Goal: Task Accomplishment & Management: Use online tool/utility

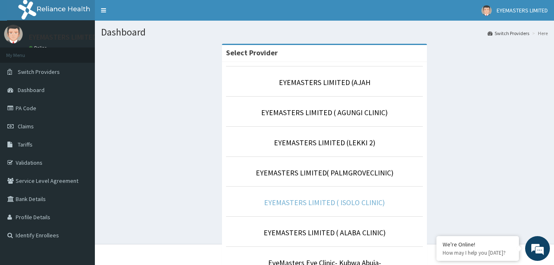
click at [367, 203] on link "EYEMASTERS LIMITED ( ISOLO CLINIC)" at bounding box center [324, 201] width 121 height 9
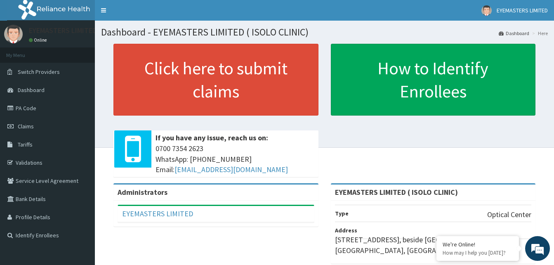
click at [412, 146] on div "Click here to submit claims If you have any issue, reach us on: [PHONE_NUMBER] …" at bounding box center [324, 113] width 447 height 139
click at [30, 110] on link "PA Code" at bounding box center [47, 108] width 95 height 18
